Goal: Register for event/course

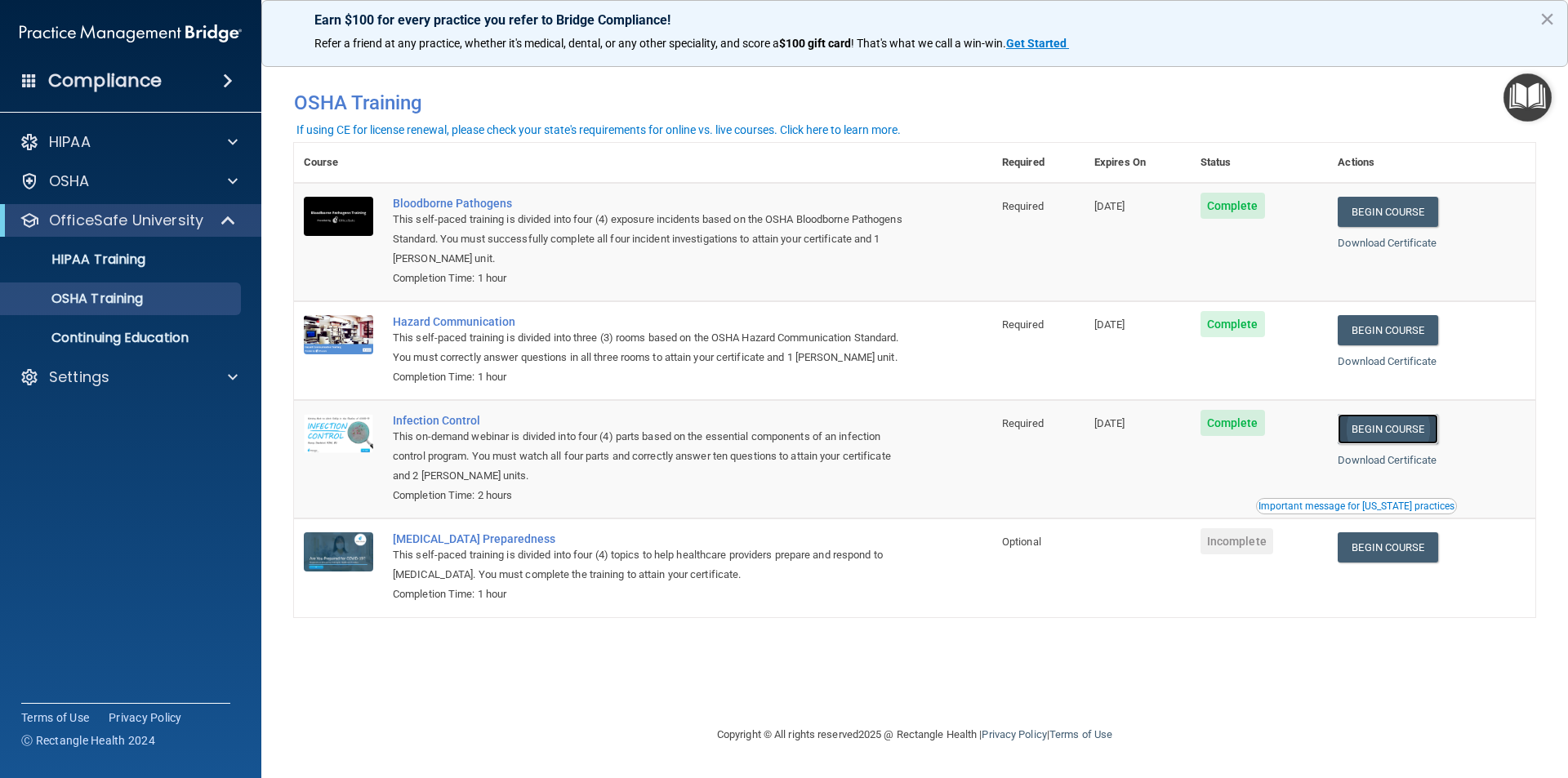
click at [1409, 433] on link "Begin Course" at bounding box center [1387, 429] width 99 height 30
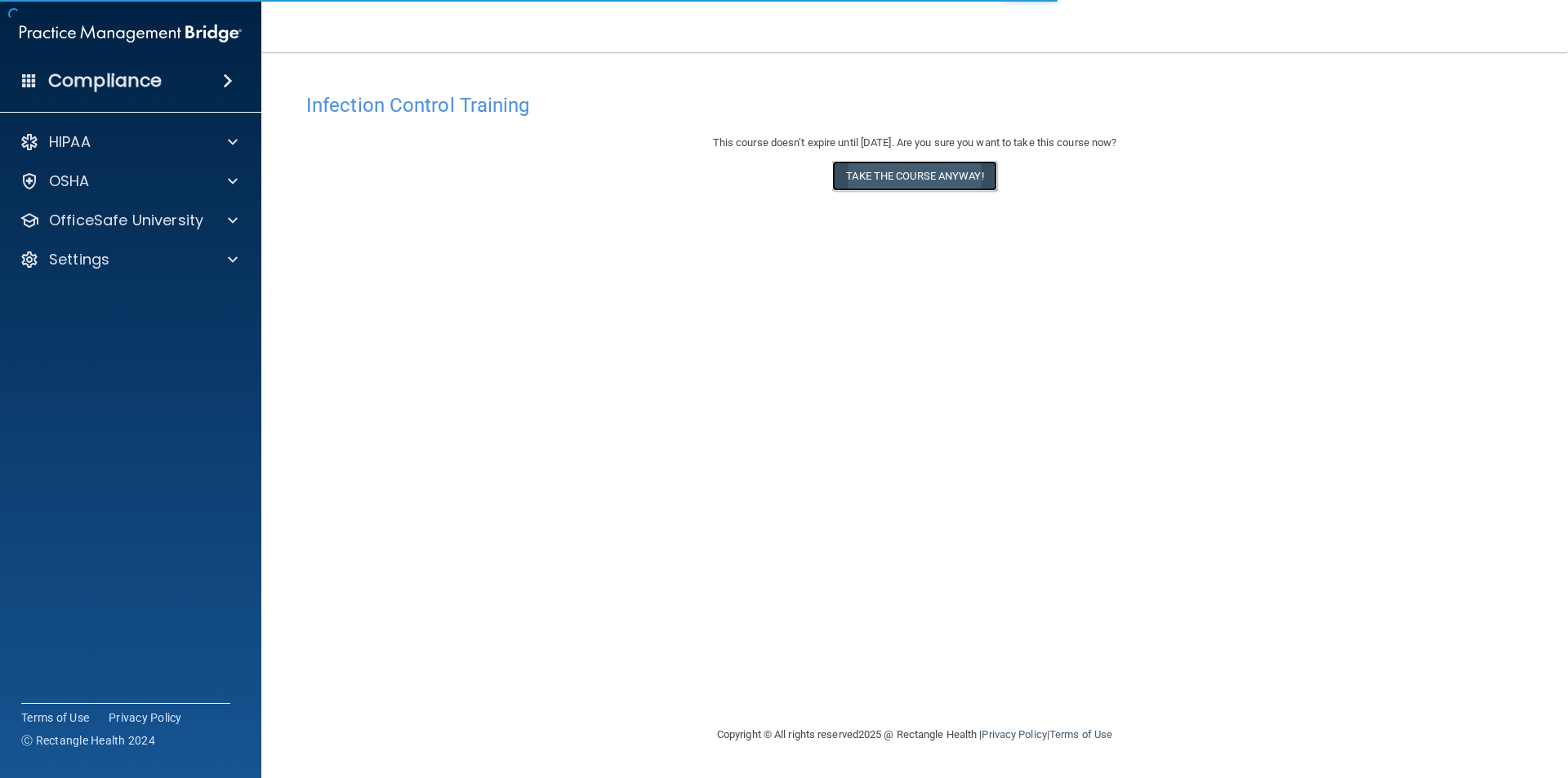
click at [918, 170] on button "Take the course anyway!" at bounding box center [913, 176] width 164 height 30
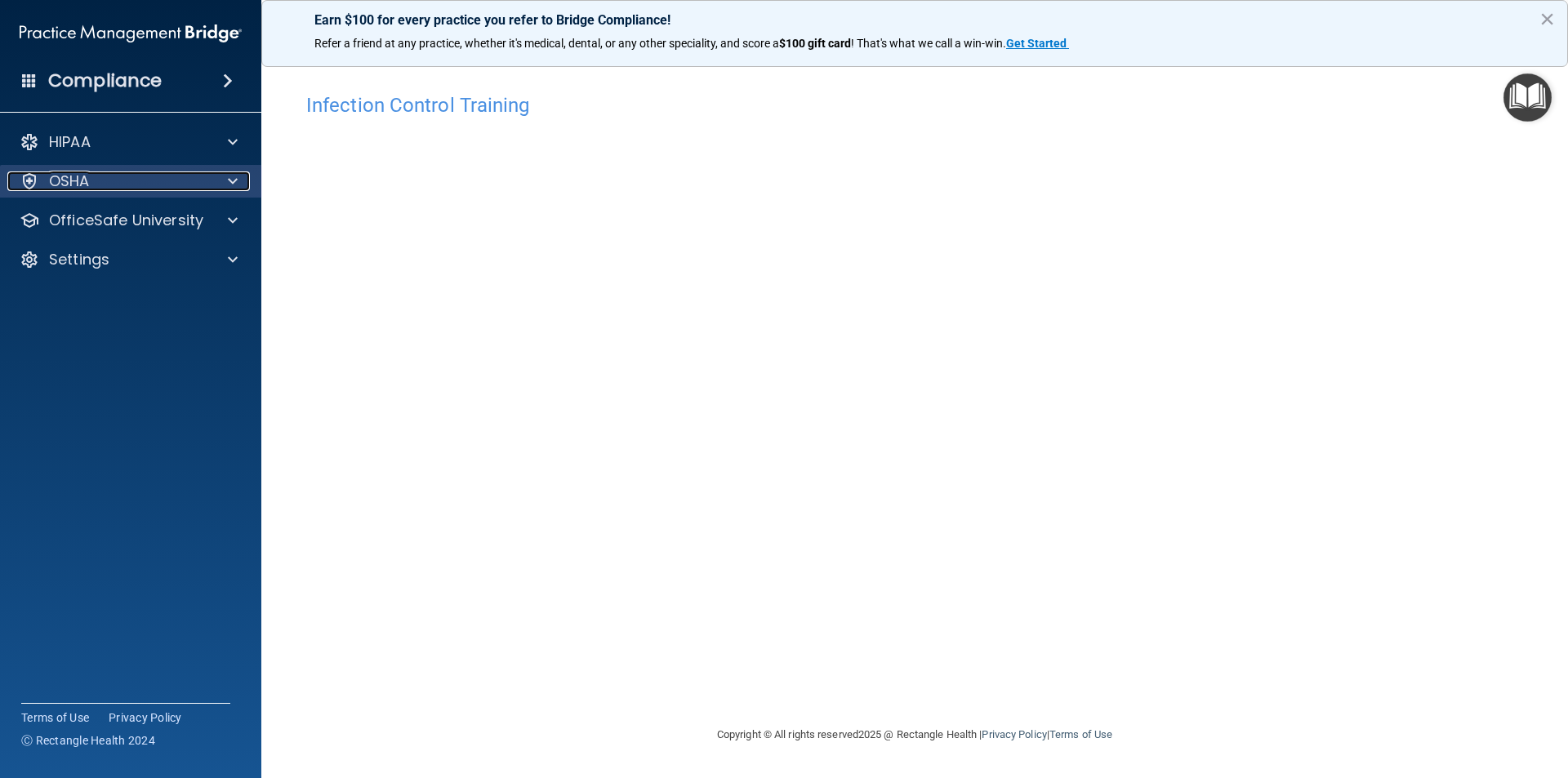
click at [100, 184] on div "OSHA" at bounding box center [108, 182] width 202 height 20
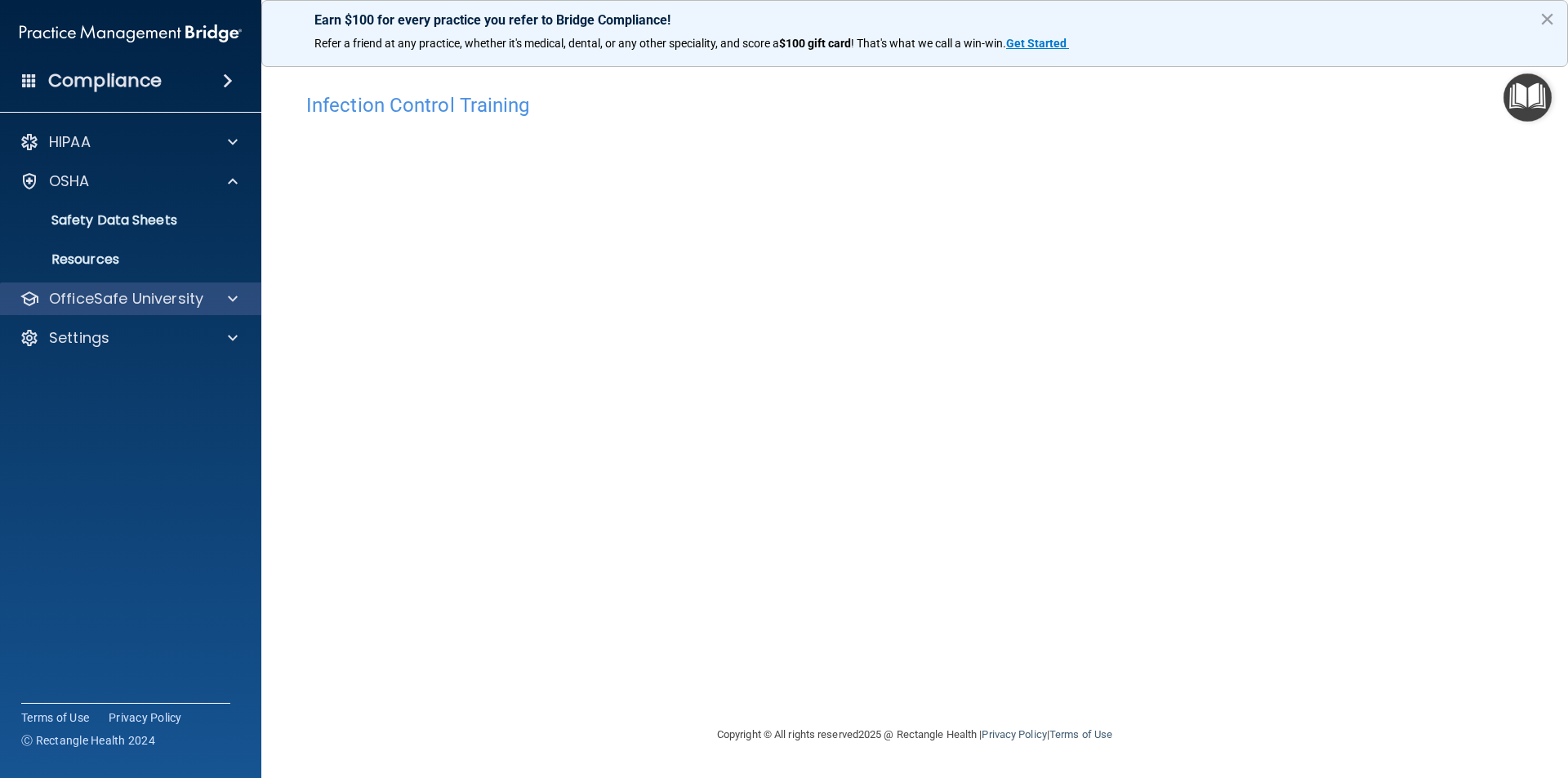
click at [133, 309] on div "OfficeSafe University" at bounding box center [131, 299] width 262 height 32
click at [144, 302] on p "OfficeSafe University" at bounding box center [126, 299] width 154 height 20
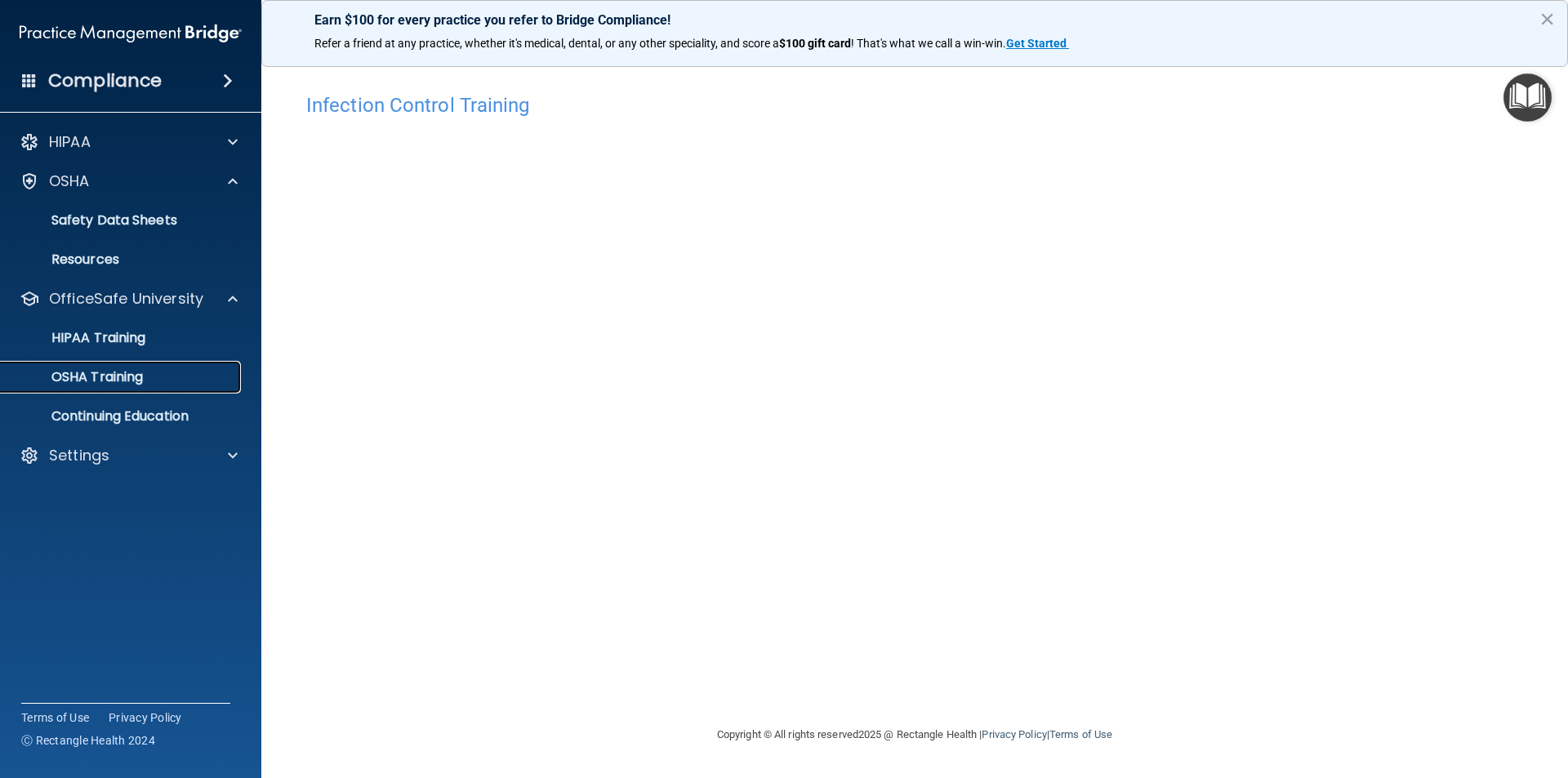
click at [121, 382] on p "OSHA Training" at bounding box center [77, 377] width 133 height 16
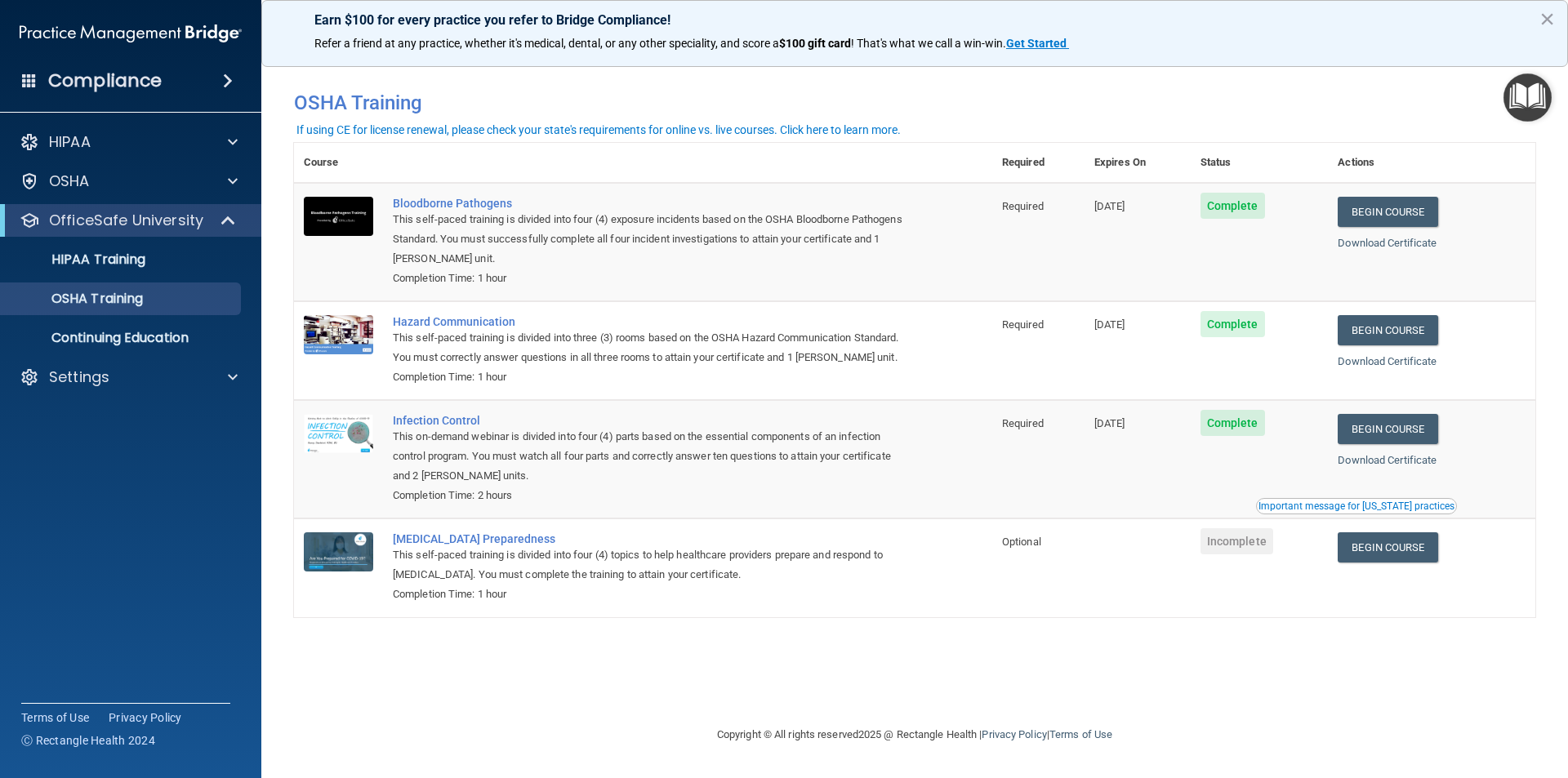
click at [1342, 509] on div "Important message for California practices" at bounding box center [1357, 506] width 196 height 10
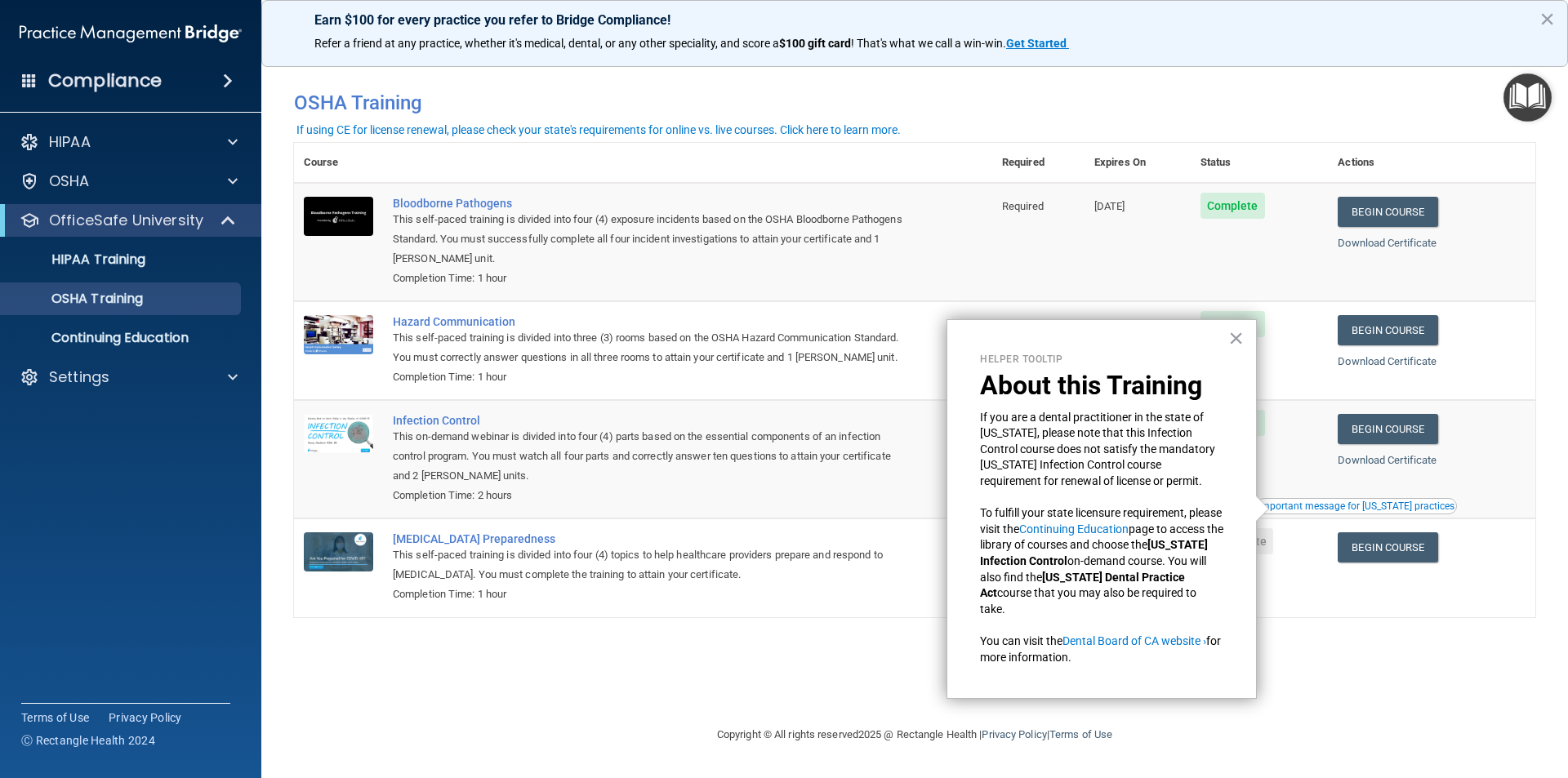
click at [1342, 509] on div "Important message for California practices" at bounding box center [1357, 506] width 196 height 10
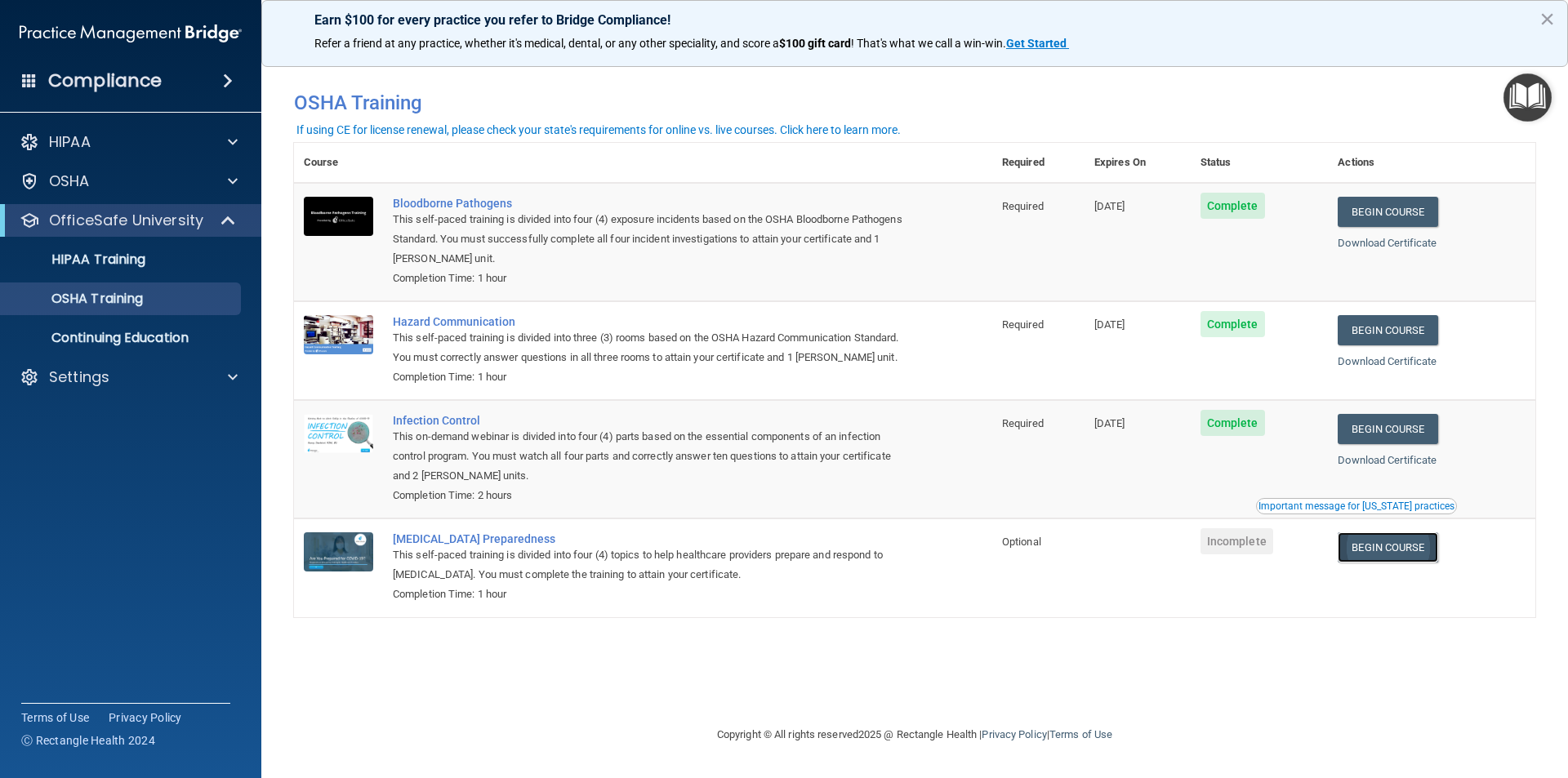
click at [1398, 550] on link "Begin Course" at bounding box center [1387, 548] width 99 height 30
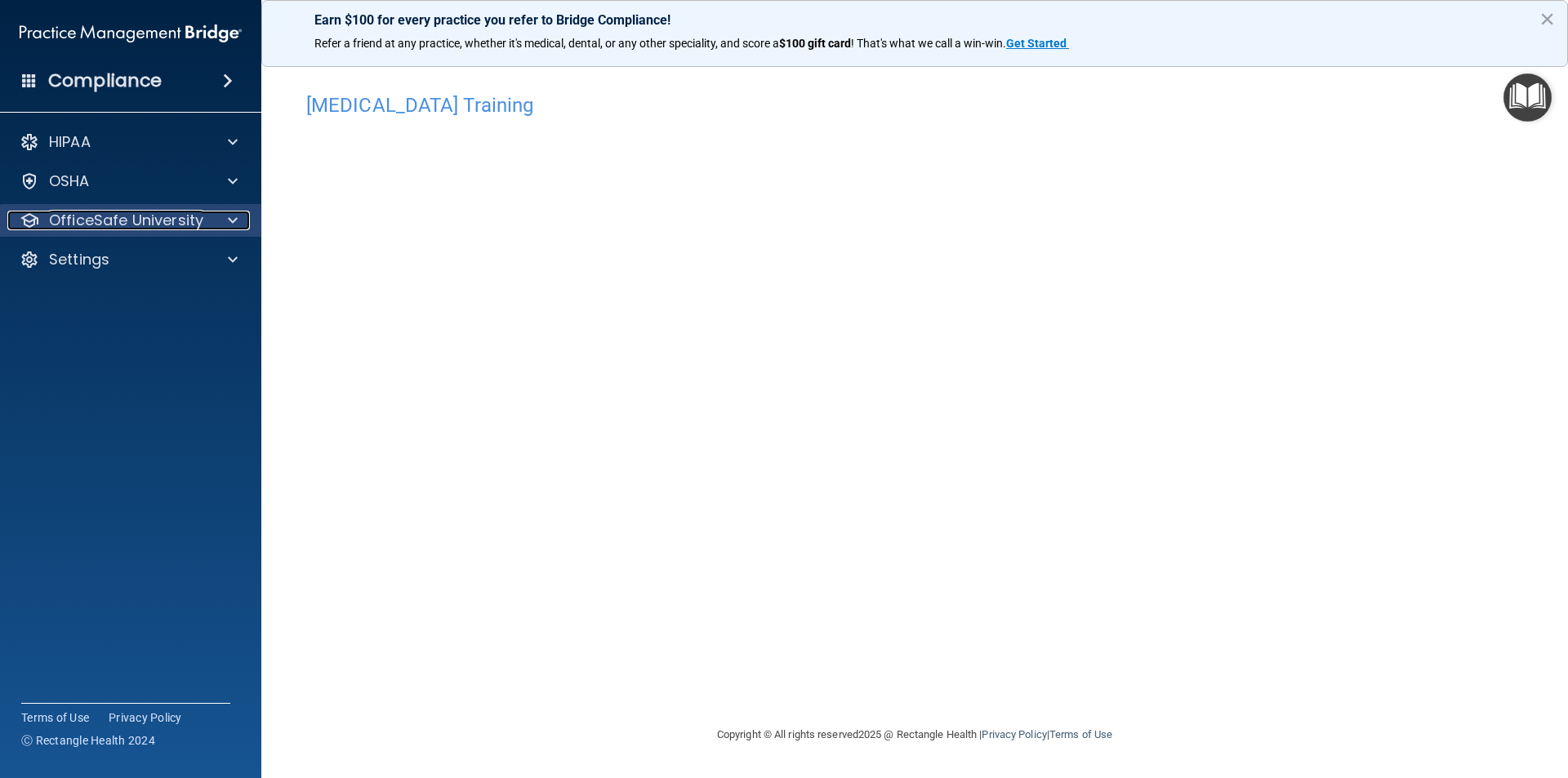
click at [110, 222] on p "OfficeSafe University" at bounding box center [126, 220] width 154 height 20
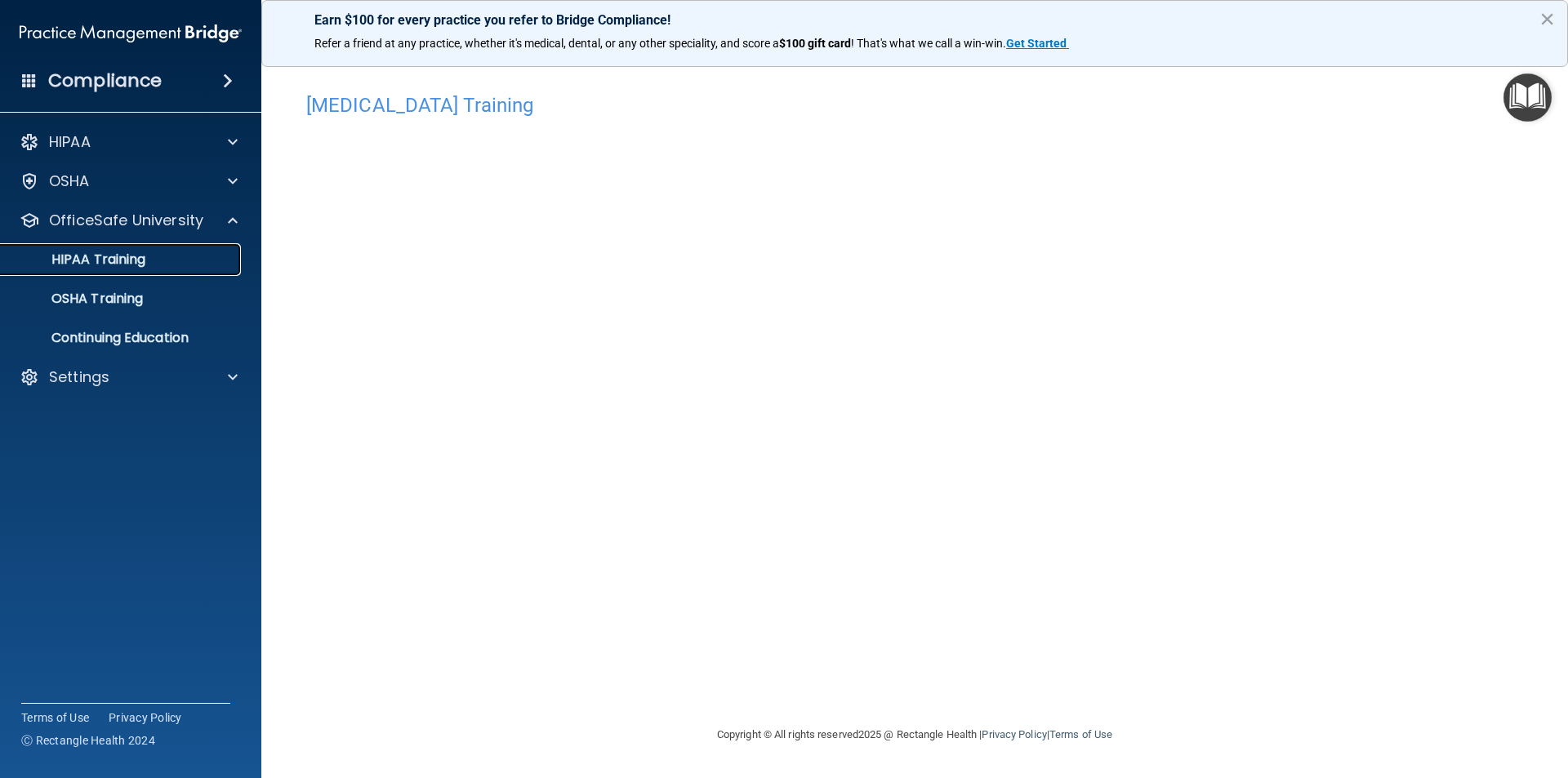
click at [116, 252] on p "HIPAA Training" at bounding box center [78, 260] width 134 height 16
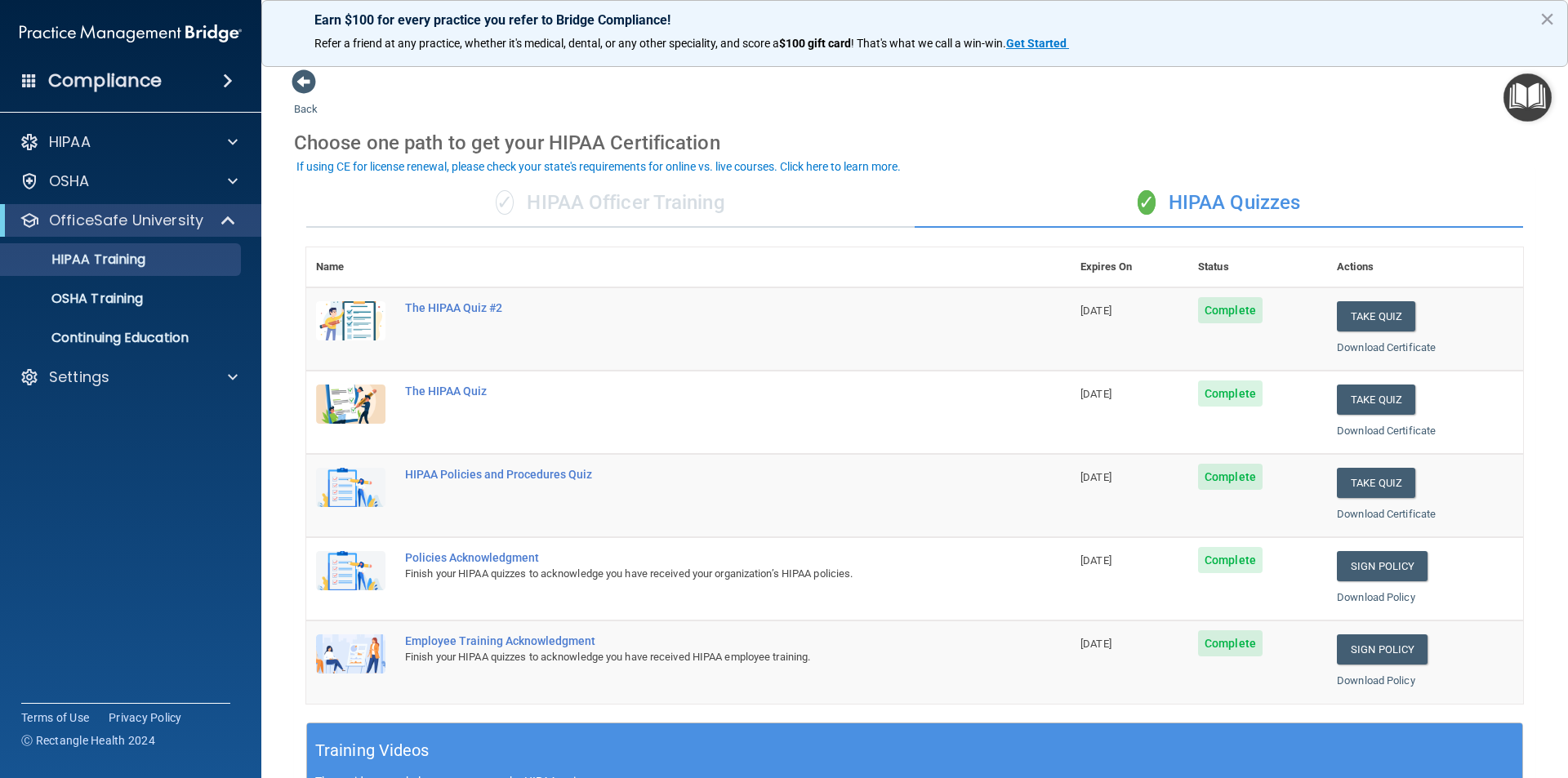
click at [1204, 310] on span "Complete" at bounding box center [1230, 310] width 64 height 26
click at [1384, 346] on link "Download Certificate" at bounding box center [1386, 347] width 99 height 13
